Goal: Navigation & Orientation: Find specific page/section

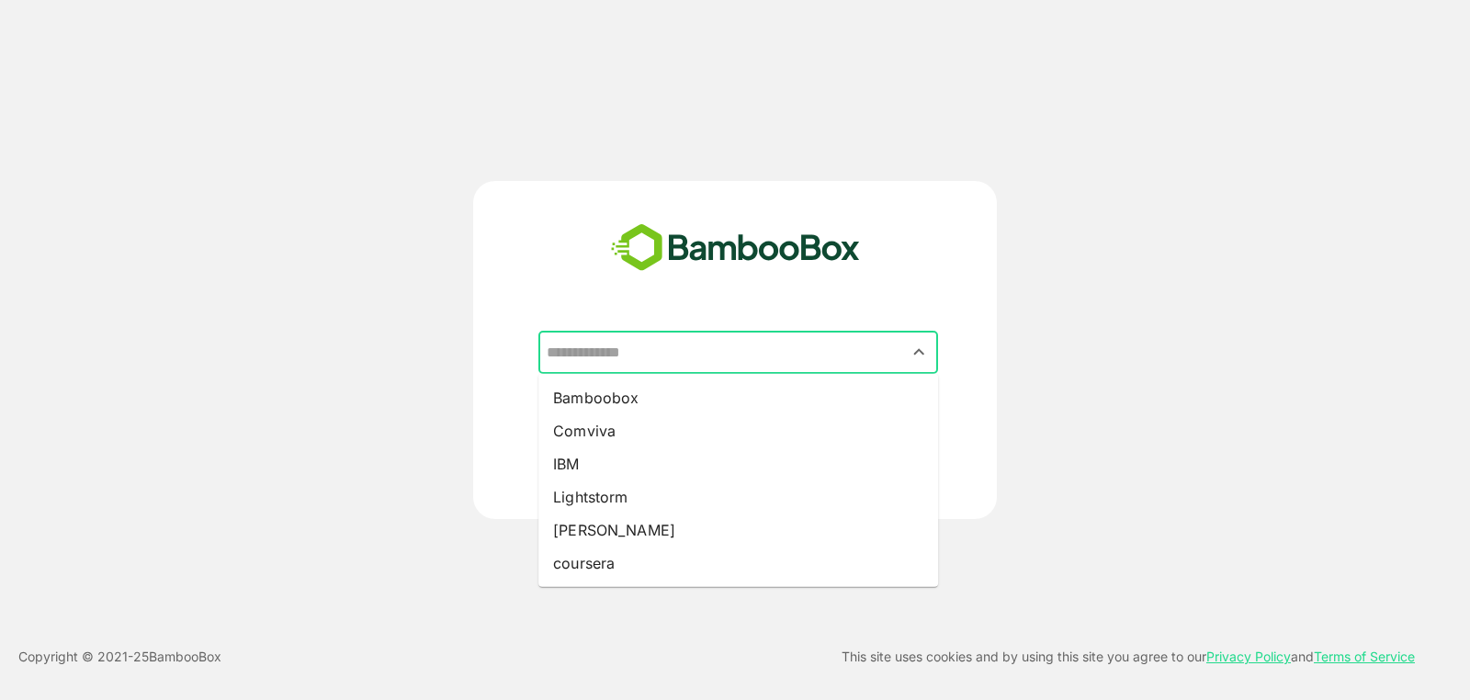
click at [716, 345] on input "text" at bounding box center [738, 352] width 392 height 35
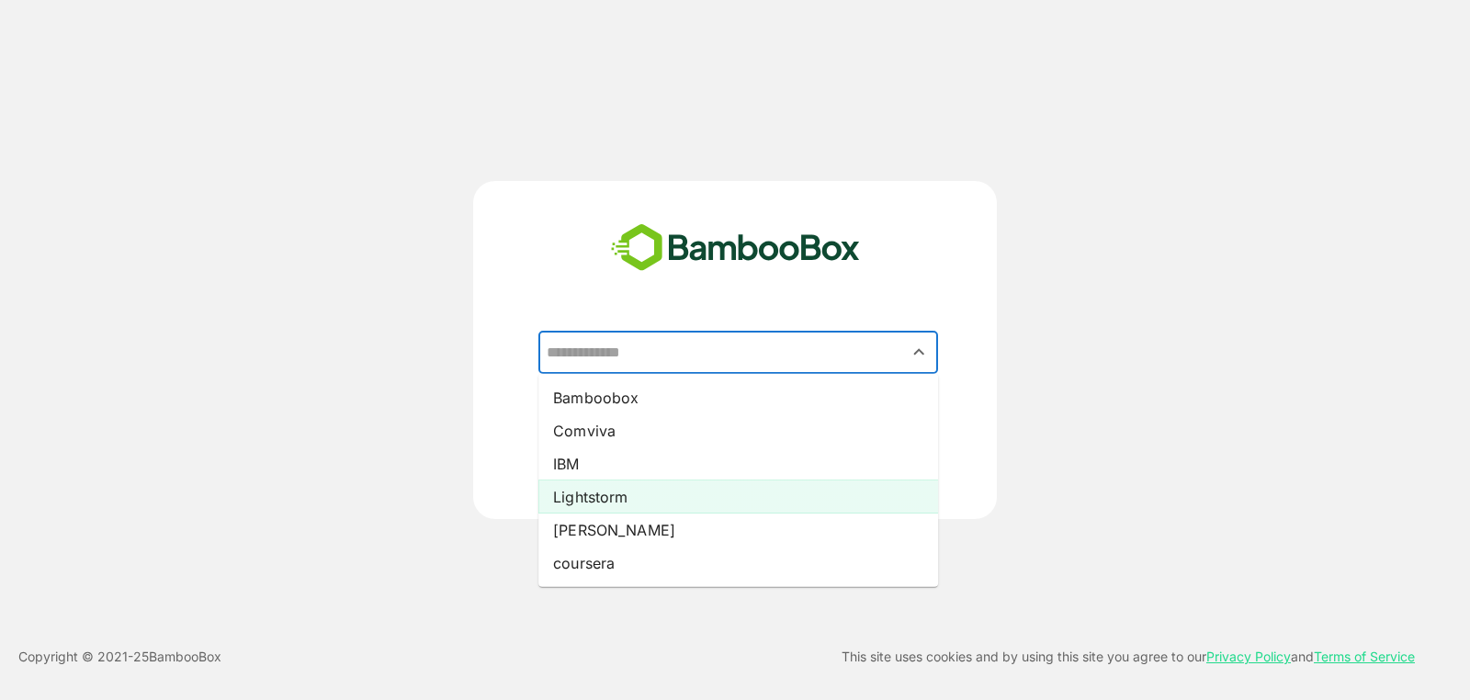
click at [658, 495] on li "Lightstorm" at bounding box center [738, 496] width 400 height 33
type input "**********"
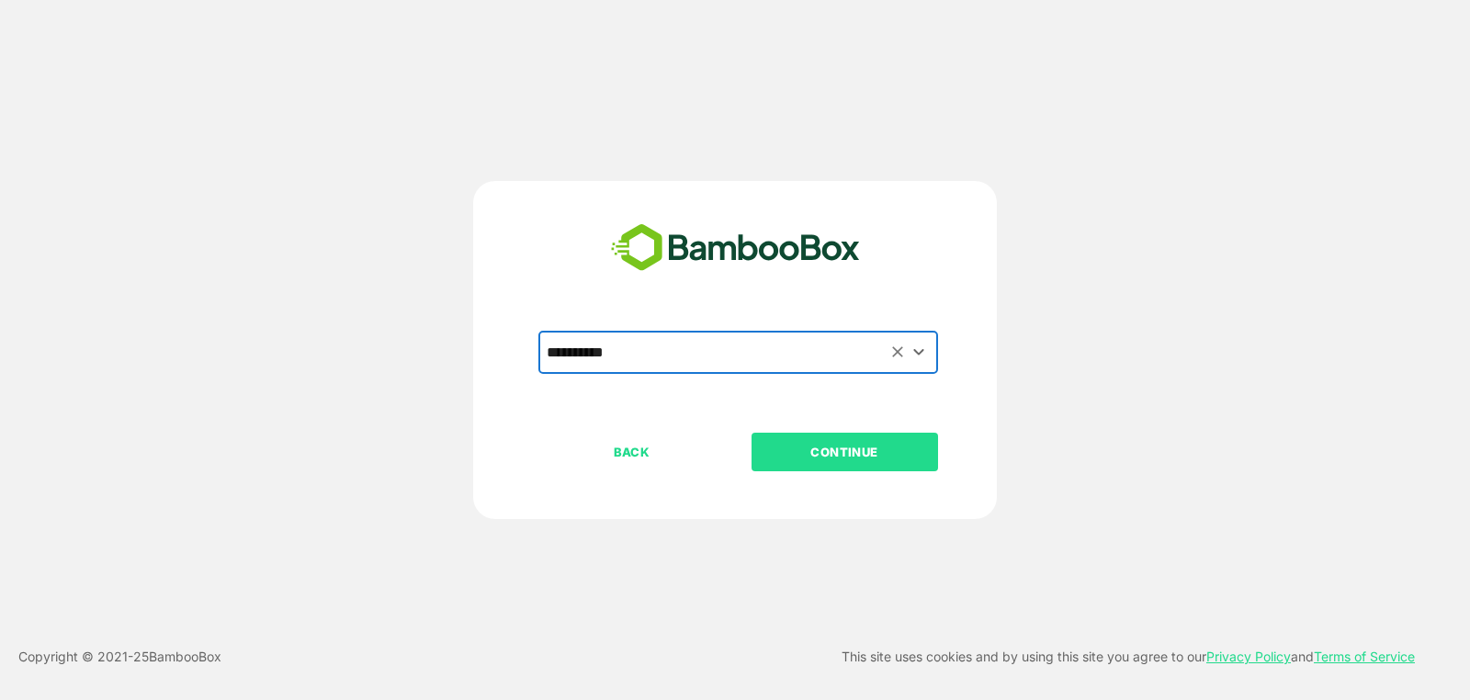
click at [807, 464] on button "CONTINUE" at bounding box center [844, 452] width 186 height 39
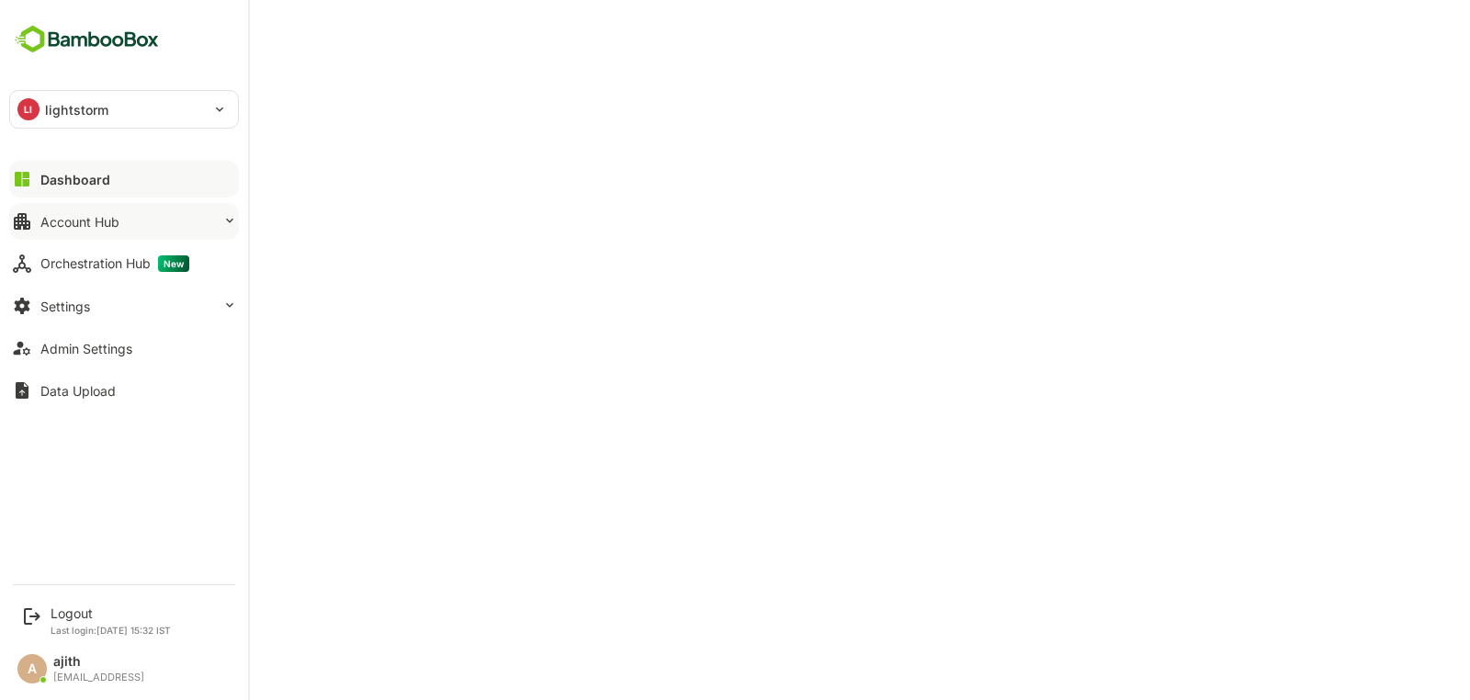
click at [67, 226] on div "Account Hub" at bounding box center [79, 222] width 79 height 16
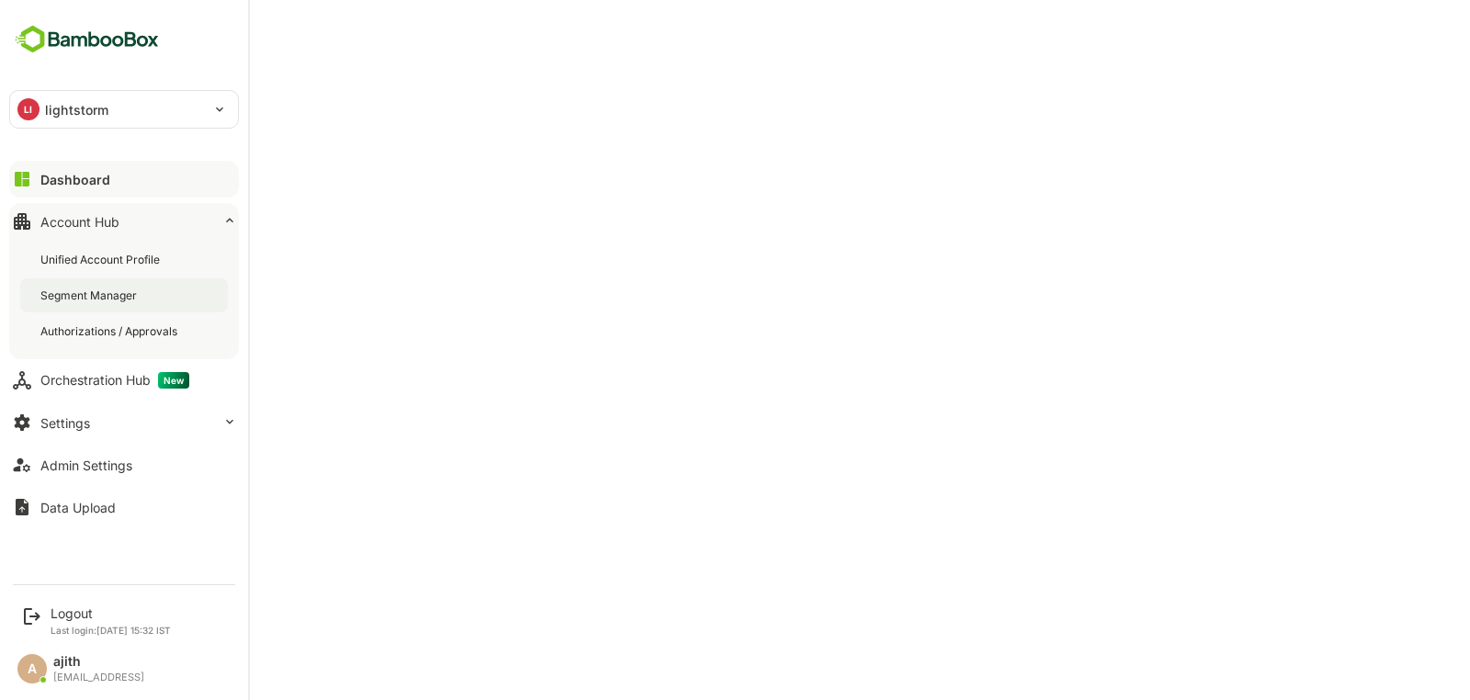
click at [135, 309] on div "Segment Manager" at bounding box center [124, 295] width 208 height 34
click at [139, 164] on button "Dashboard" at bounding box center [124, 179] width 230 height 37
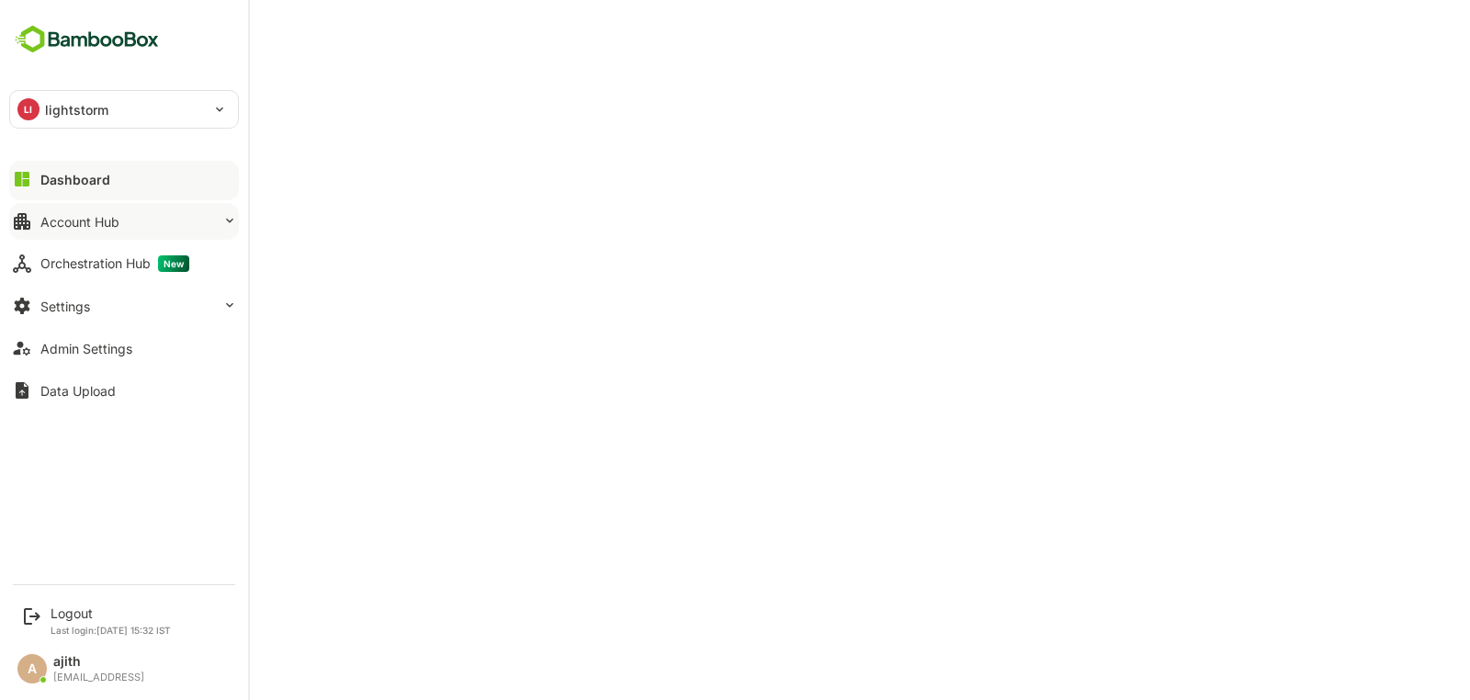
click at [169, 209] on button "Account Hub" at bounding box center [124, 221] width 230 height 37
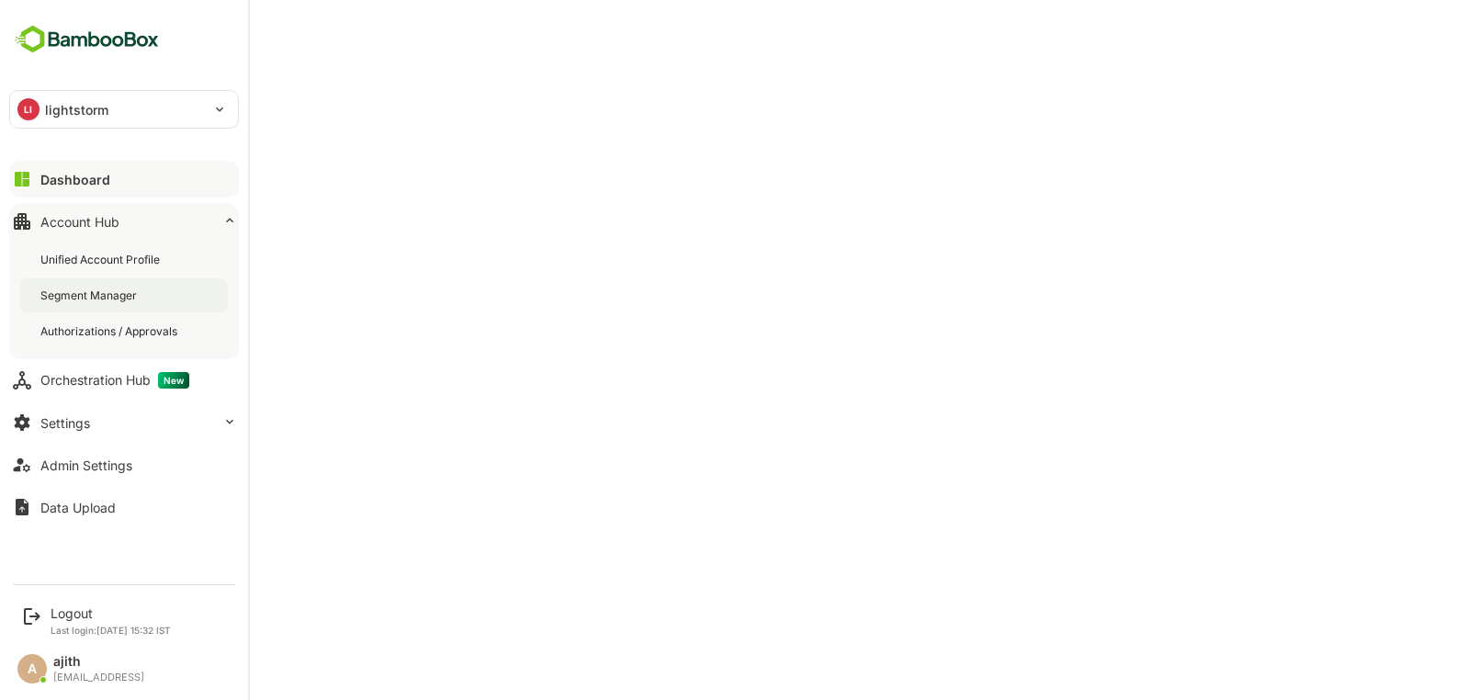
click at [141, 302] on div "Segment Manager" at bounding box center [124, 295] width 208 height 34
click at [89, 272] on div "Unified Account Profile" at bounding box center [124, 260] width 208 height 34
click at [90, 293] on div "Segment Manager" at bounding box center [90, 296] width 100 height 16
click at [99, 377] on div "Orchestration Hub New" at bounding box center [114, 380] width 149 height 17
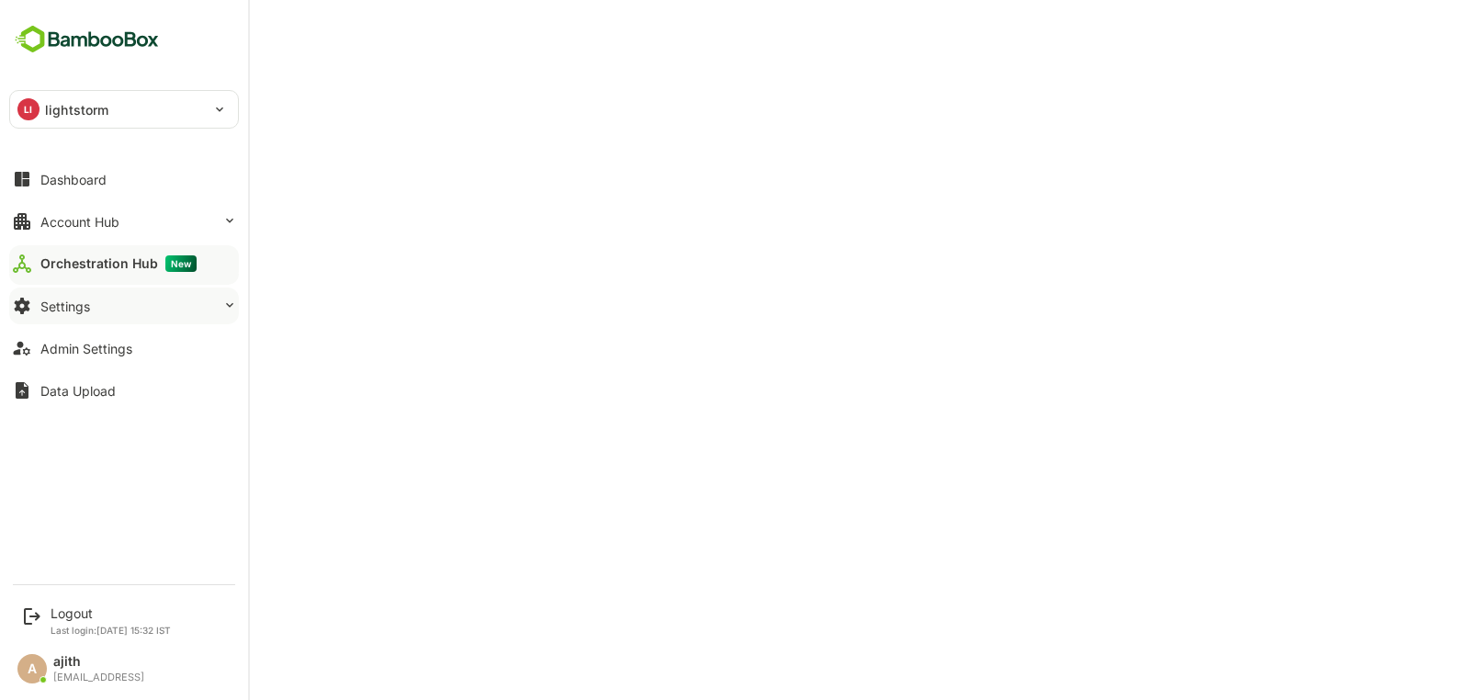
click at [111, 310] on button "Settings" at bounding box center [124, 306] width 230 height 37
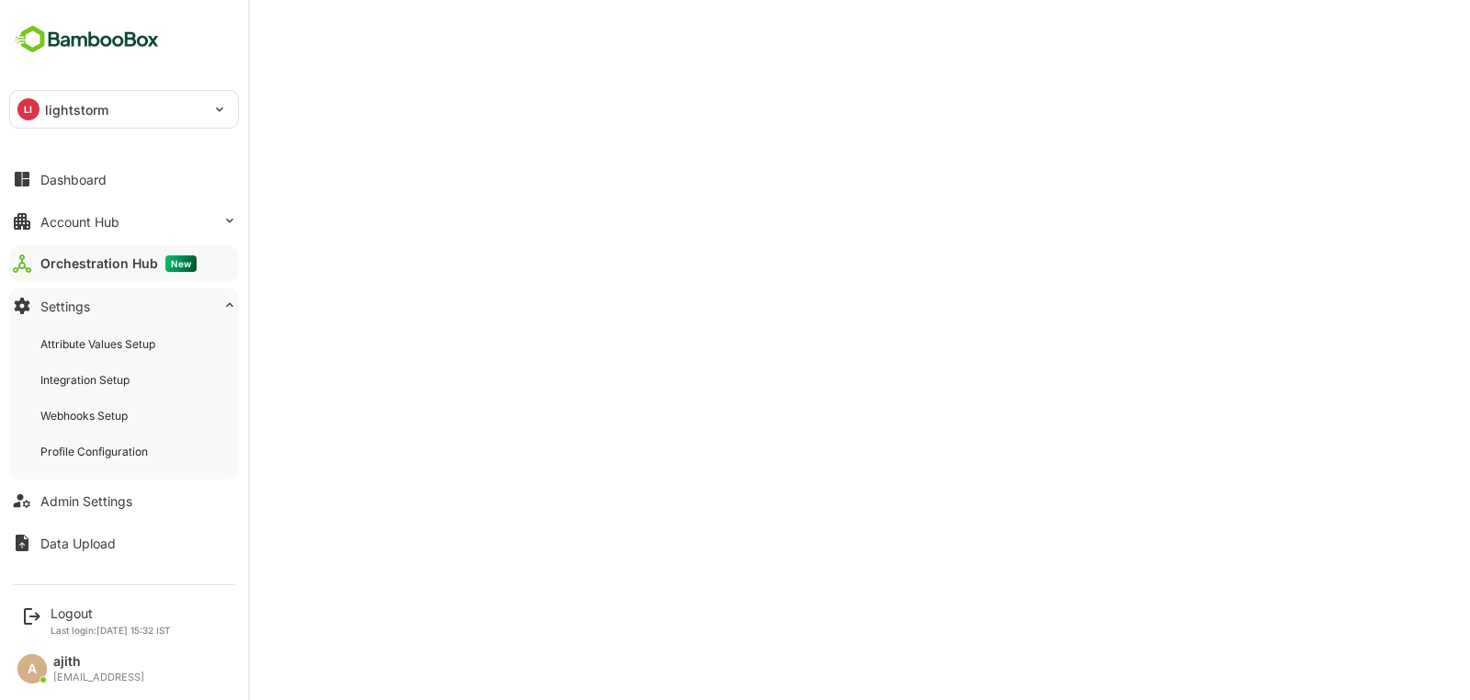
click at [132, 255] on div "Orchestration Hub New" at bounding box center [118, 263] width 156 height 17
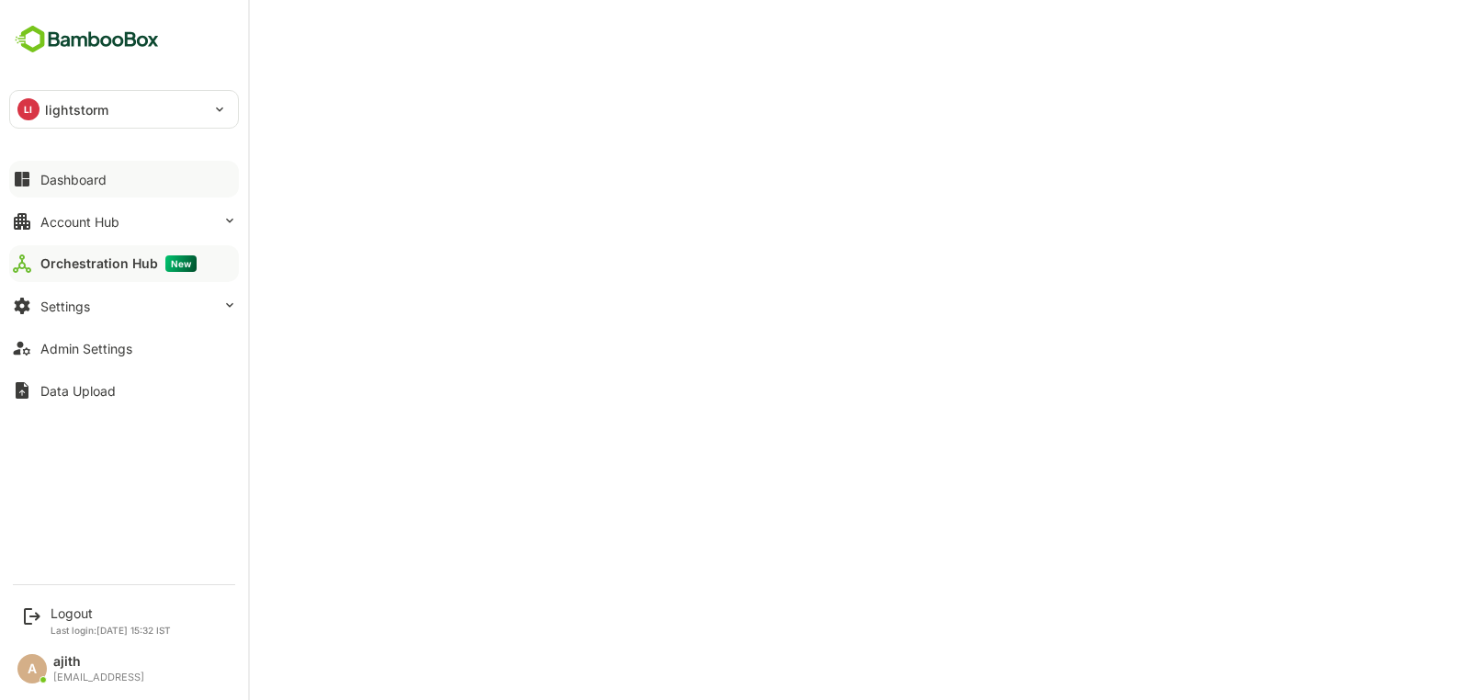
click at [55, 179] on div "Dashboard" at bounding box center [73, 180] width 66 height 16
click at [87, 617] on div "Logout" at bounding box center [111, 613] width 120 height 16
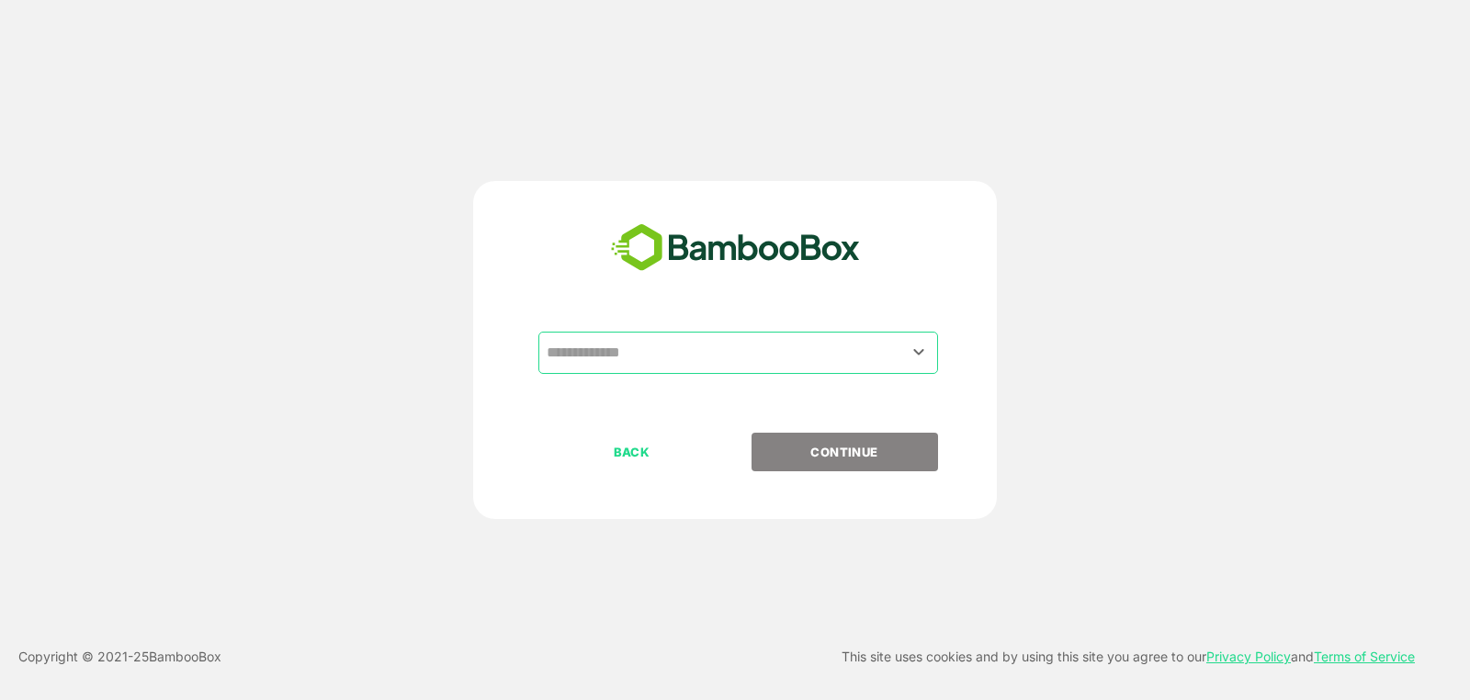
click at [876, 364] on input "text" at bounding box center [738, 352] width 392 height 35
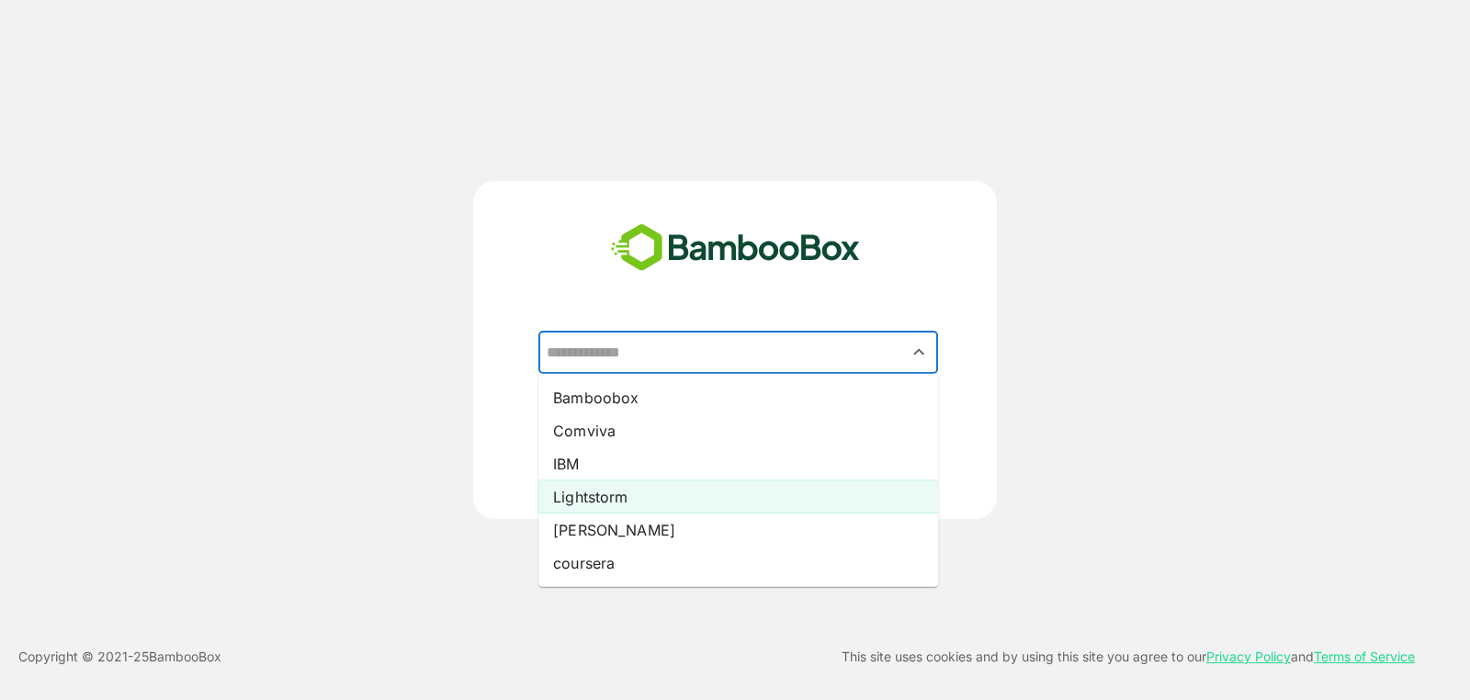
click at [650, 503] on li "Lightstorm" at bounding box center [738, 496] width 400 height 33
type input "**********"
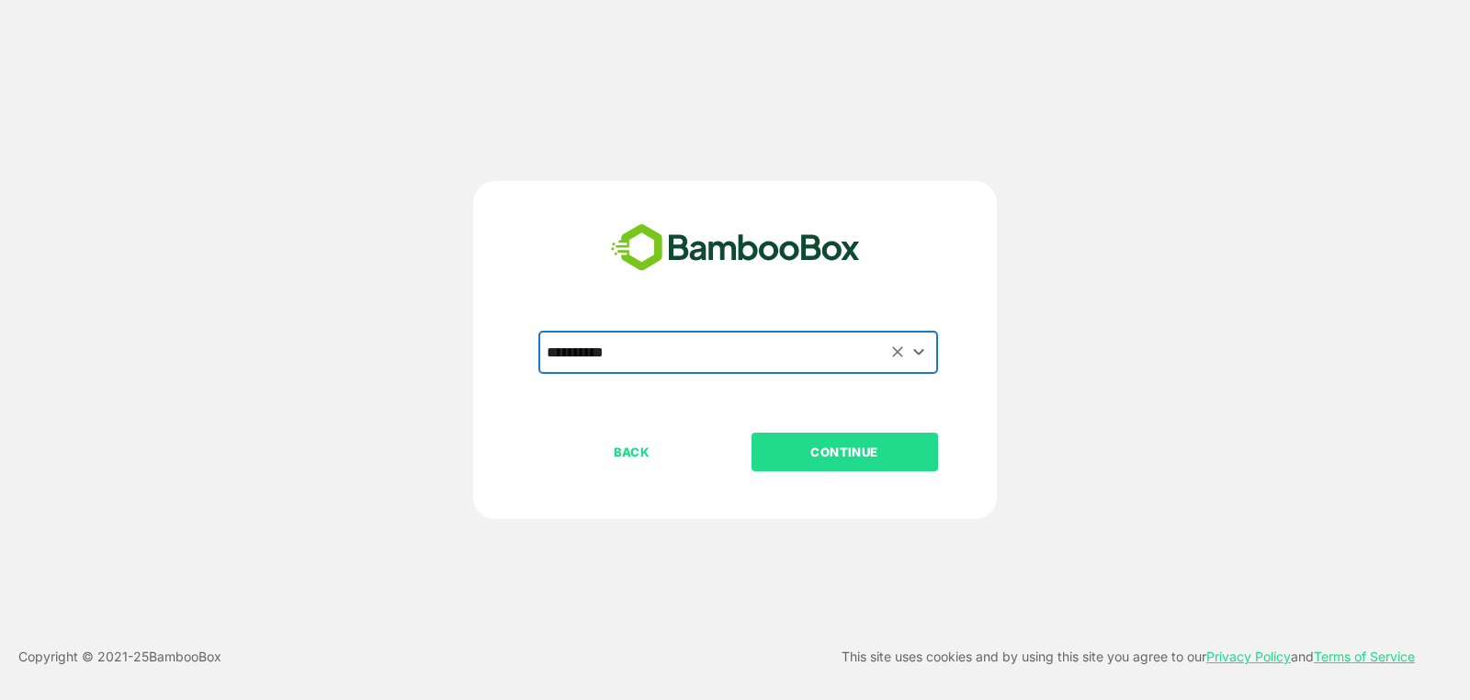
click at [845, 453] on p "CONTINUE" at bounding box center [844, 452] width 184 height 20
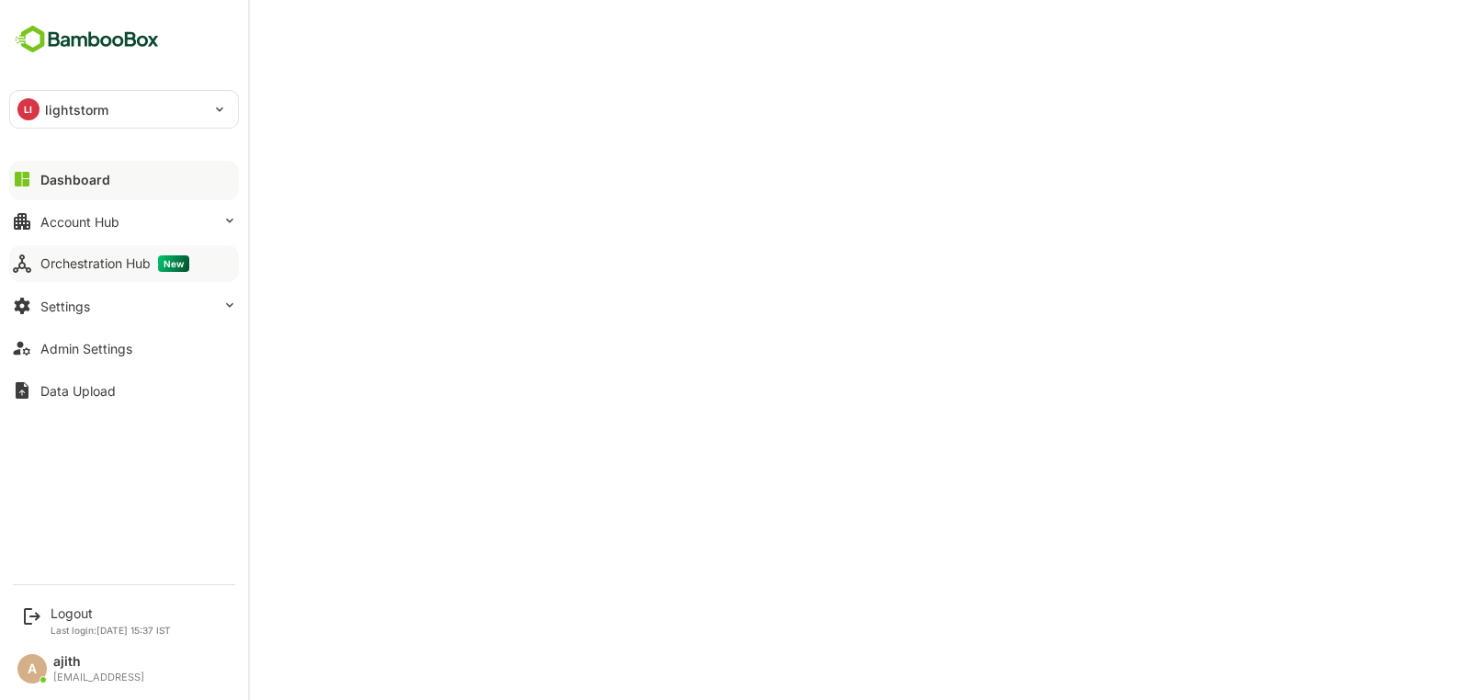
click at [92, 251] on button "Orchestration Hub New" at bounding box center [124, 263] width 230 height 37
click at [77, 192] on button "Dashboard" at bounding box center [124, 179] width 230 height 37
